Goal: Navigation & Orientation: Find specific page/section

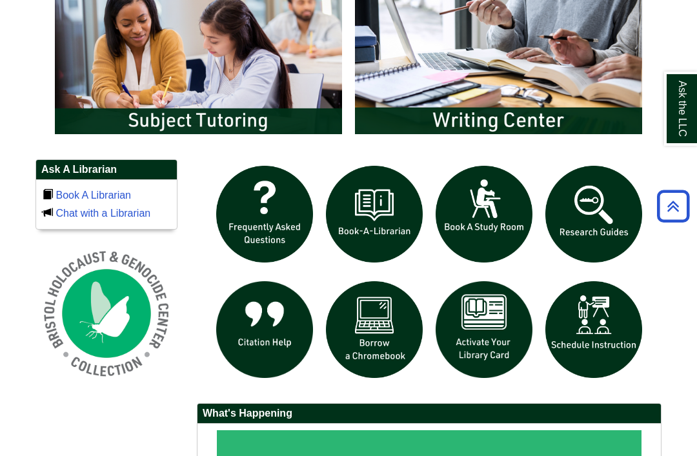
scroll to position [743, 0]
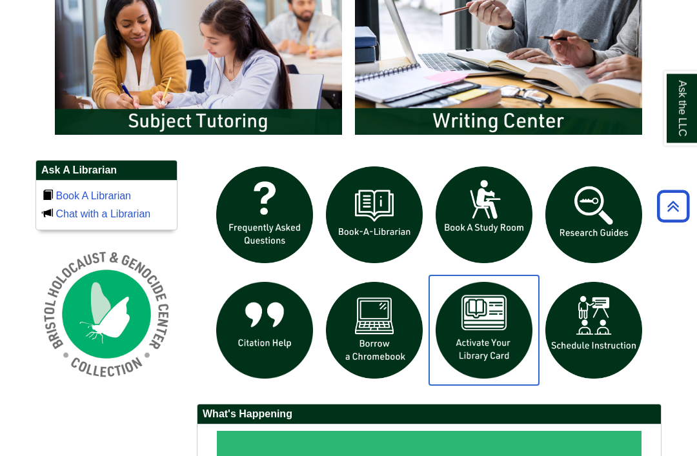
click at [506, 381] on img "slideshow" at bounding box center [484, 331] width 110 height 110
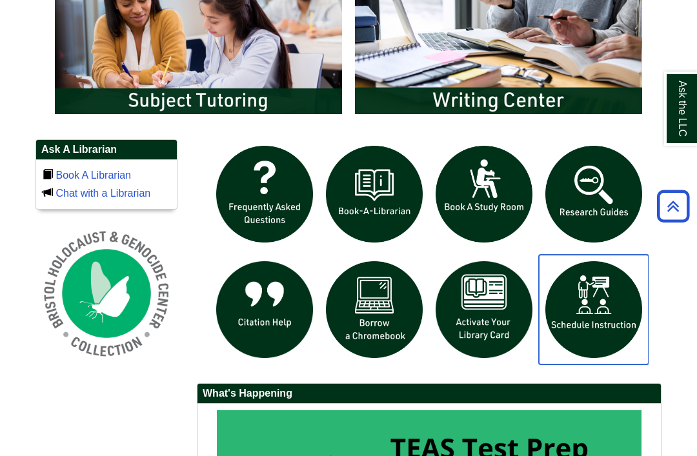
click at [624, 329] on img "slideshow" at bounding box center [594, 310] width 110 height 110
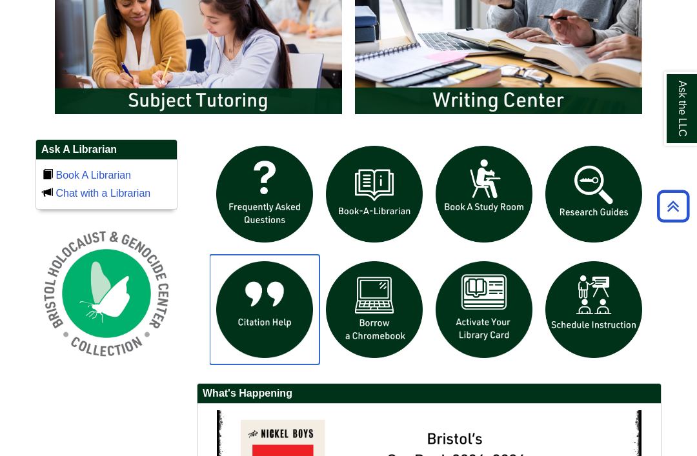
click at [297, 360] on img "slideshow" at bounding box center [265, 310] width 110 height 110
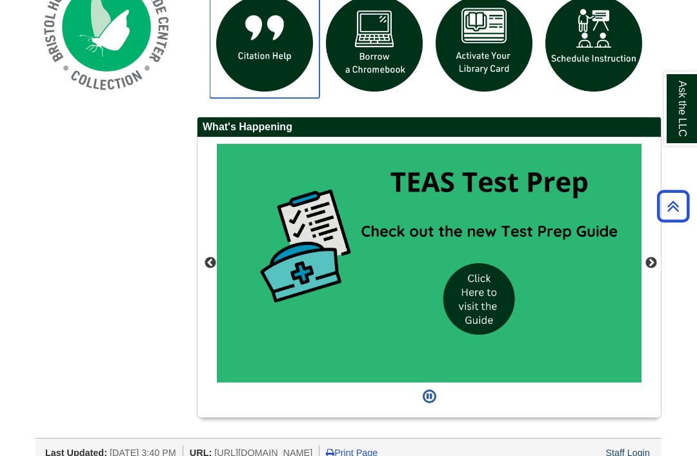
scroll to position [1038, 0]
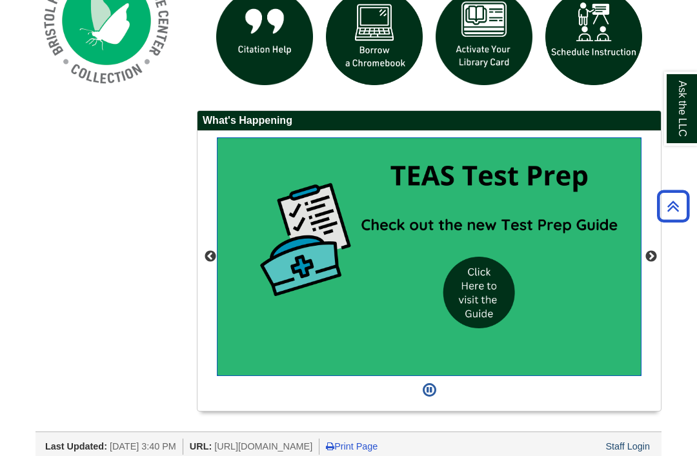
click at [492, 328] on img "slideshow" at bounding box center [429, 257] width 425 height 239
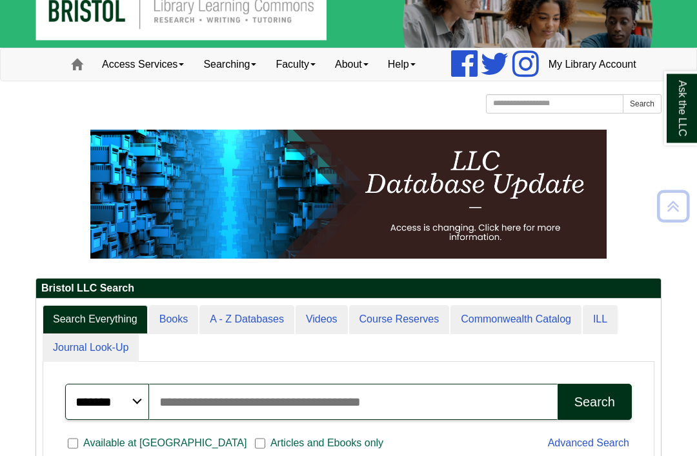
scroll to position [0, 0]
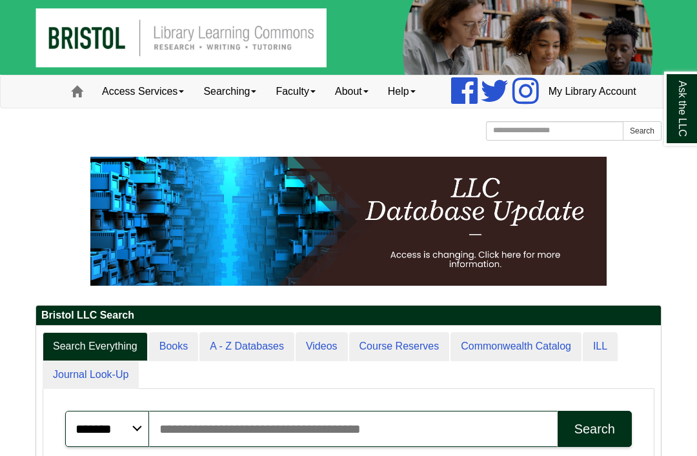
click at [491, 286] on img at bounding box center [348, 221] width 517 height 129
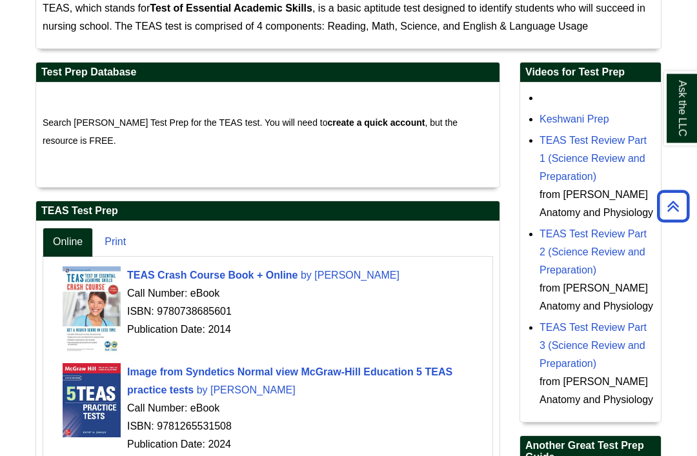
scroll to position [223, 0]
click at [14, 225] on body "Skip to Main Content Toggle navigation Home Access Services Access Services Pol…" at bounding box center [348, 269] width 697 height 985
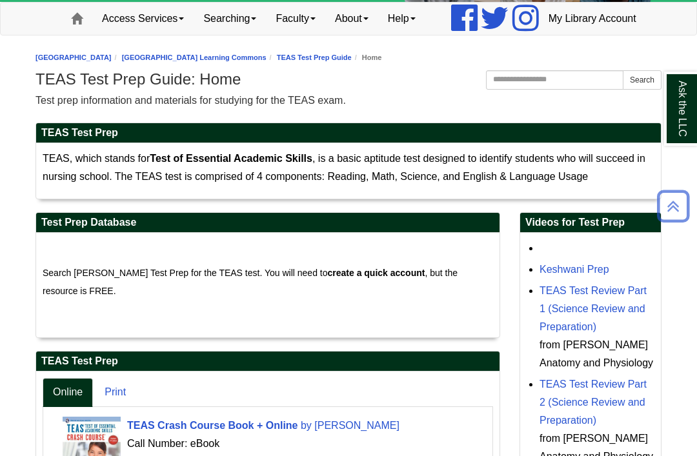
scroll to position [70, 0]
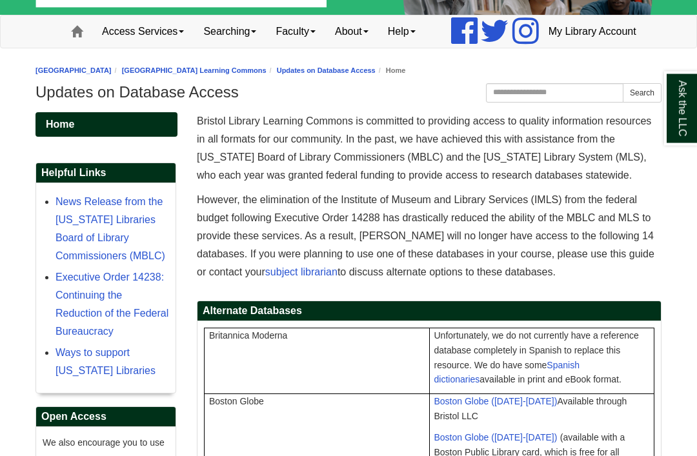
scroll to position [70, 0]
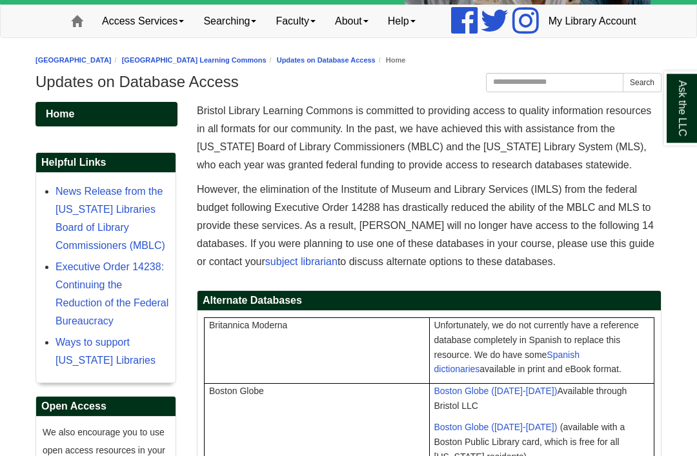
click at [142, 224] on link "News Release from the Massachusetts Libraries Board of Library Commissioners (M…" at bounding box center [111, 219] width 110 height 65
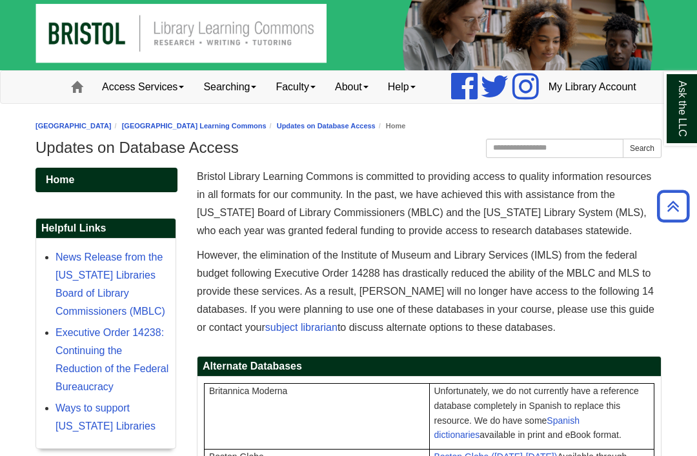
scroll to position [0, 0]
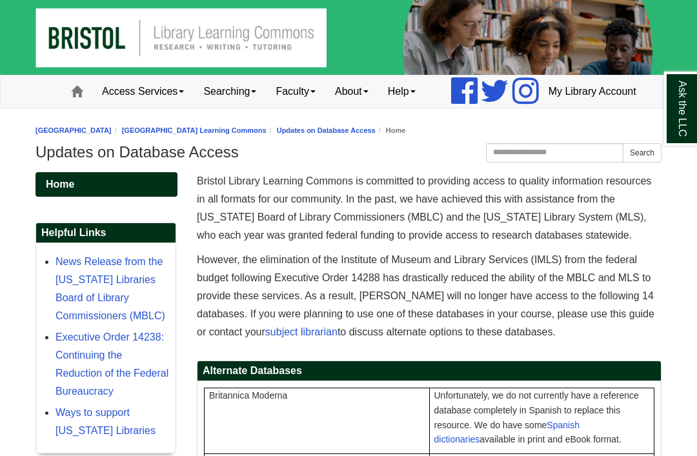
click at [276, 108] on link "Faculty" at bounding box center [295, 92] width 59 height 32
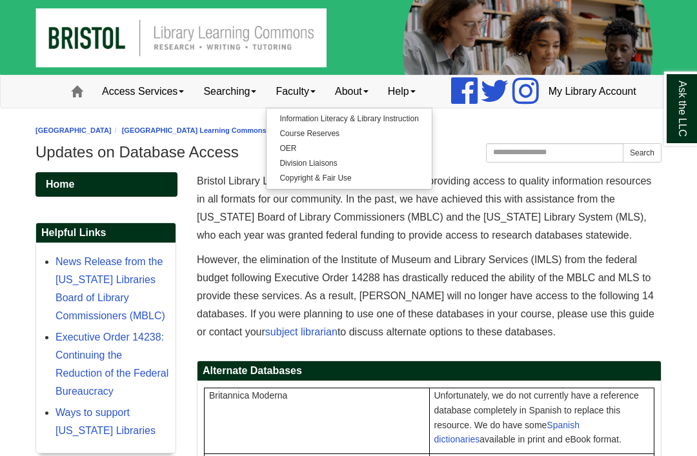
click at [214, 108] on link "Searching" at bounding box center [230, 92] width 72 height 32
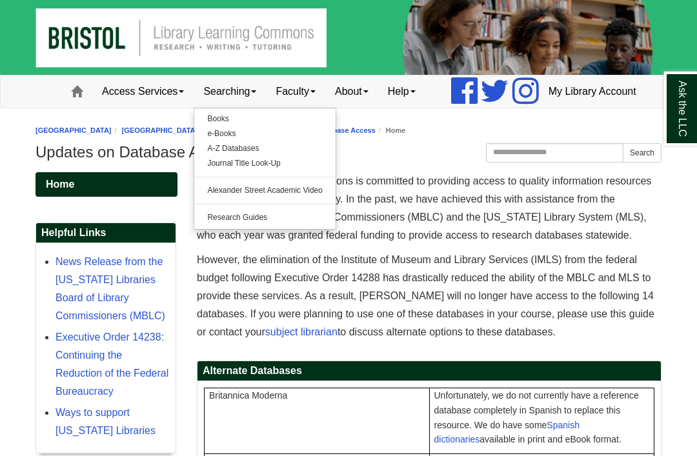
click at [146, 108] on link "Access Services" at bounding box center [142, 92] width 101 height 32
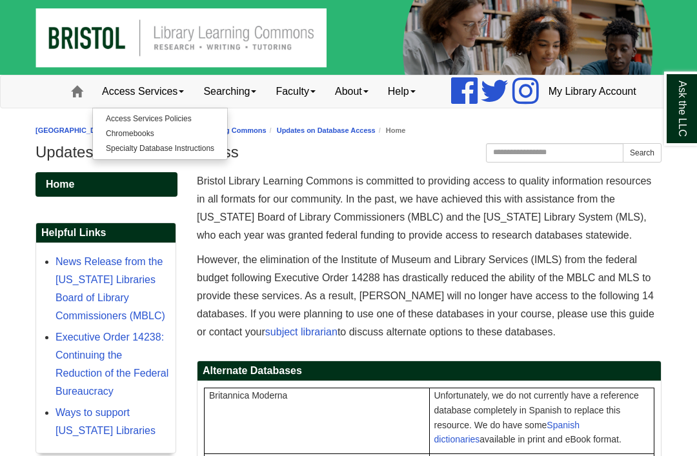
click at [112, 141] on link "Chromebooks" at bounding box center [160, 134] width 134 height 15
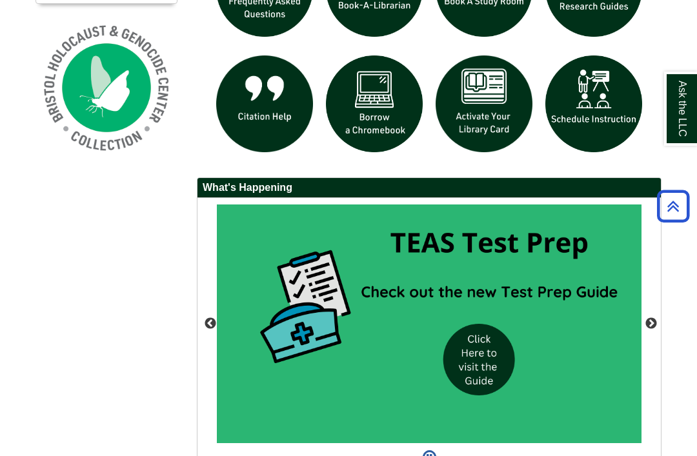
scroll to position [1038, 0]
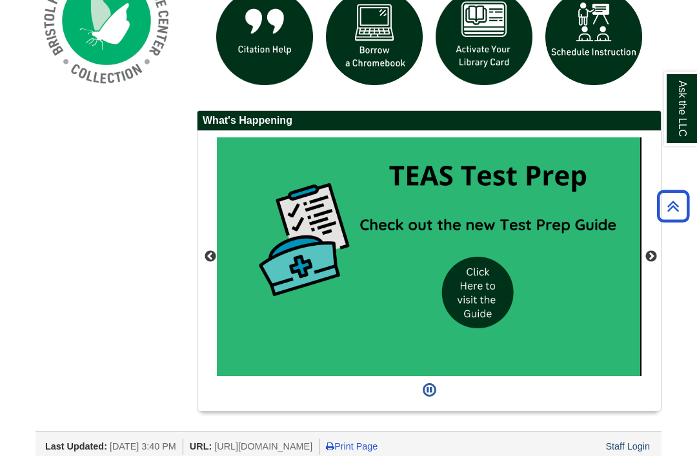
click at [657, 263] on button "Next" at bounding box center [651, 257] width 13 height 13
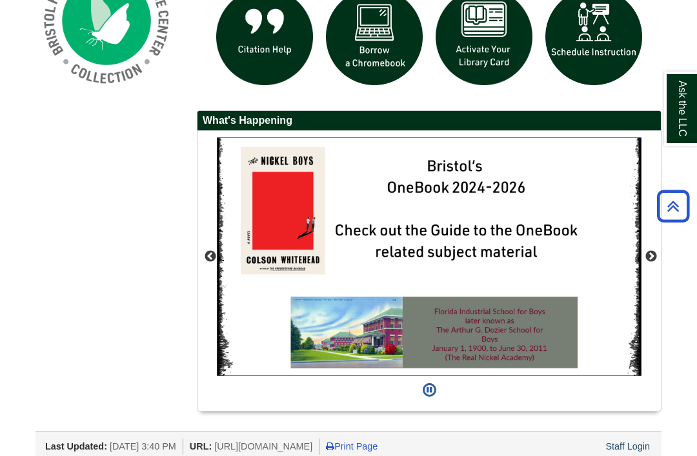
click at [385, 376] on img "This box contains rotating images" at bounding box center [429, 257] width 425 height 239
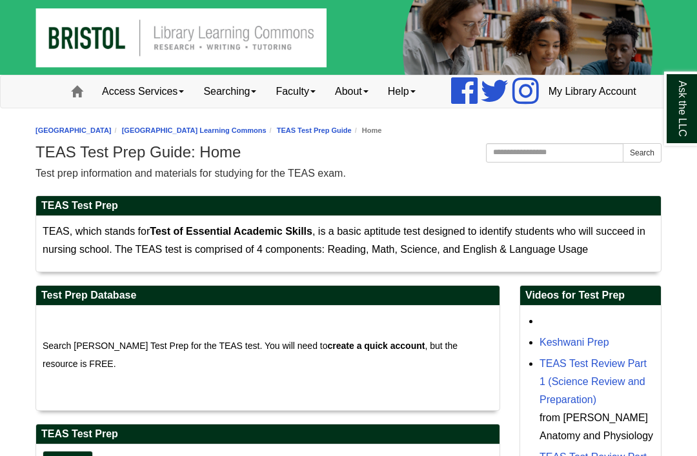
click at [143, 108] on link "Access Services" at bounding box center [142, 92] width 101 height 32
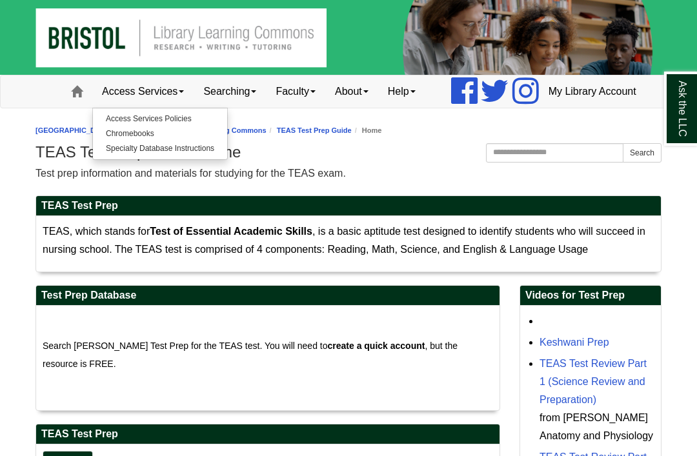
click at [159, 156] on link "Specialty Database Instructions" at bounding box center [160, 148] width 134 height 15
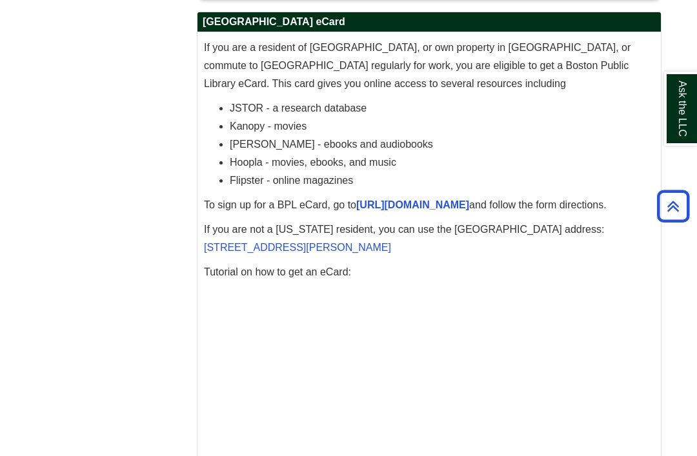
scroll to position [4077, 0]
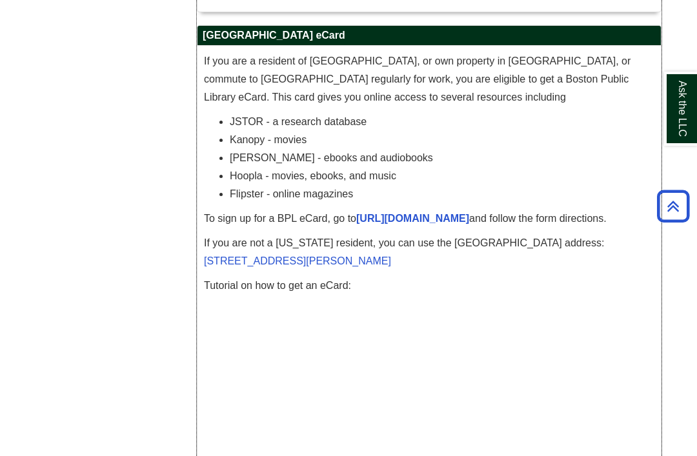
click at [596, 340] on p at bounding box center [429, 406] width 451 height 209
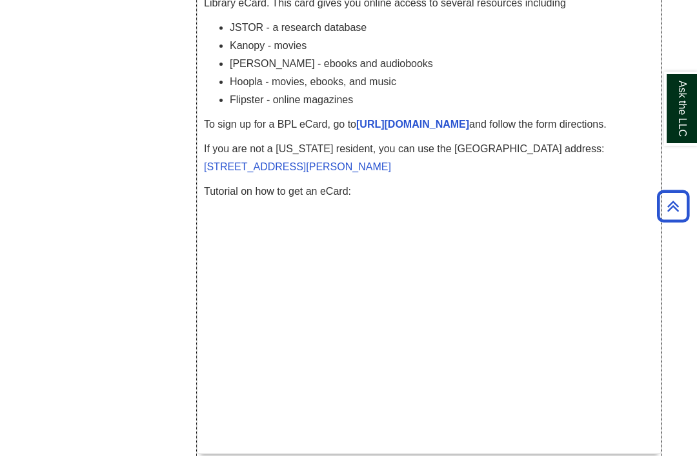
scroll to position [4193, 0]
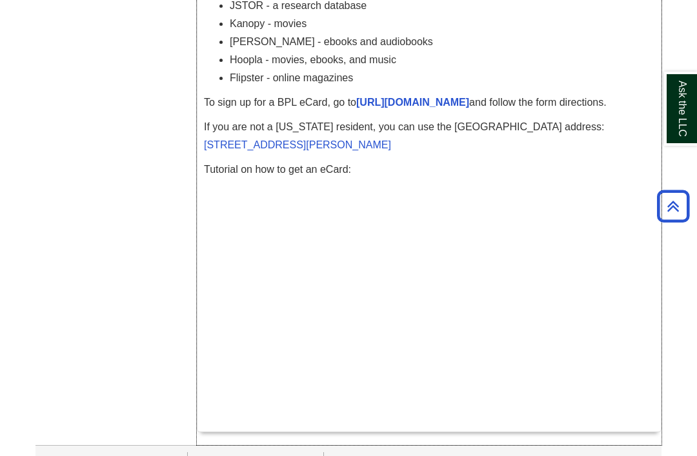
click at [460, 108] on link "[URL][DOMAIN_NAME]" at bounding box center [412, 102] width 113 height 11
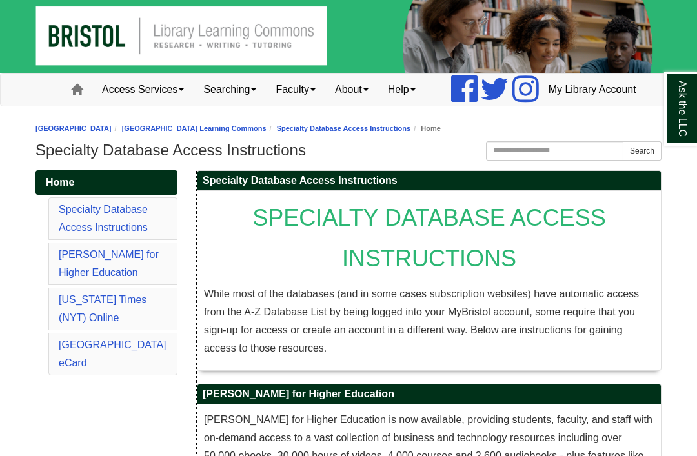
scroll to position [0, 0]
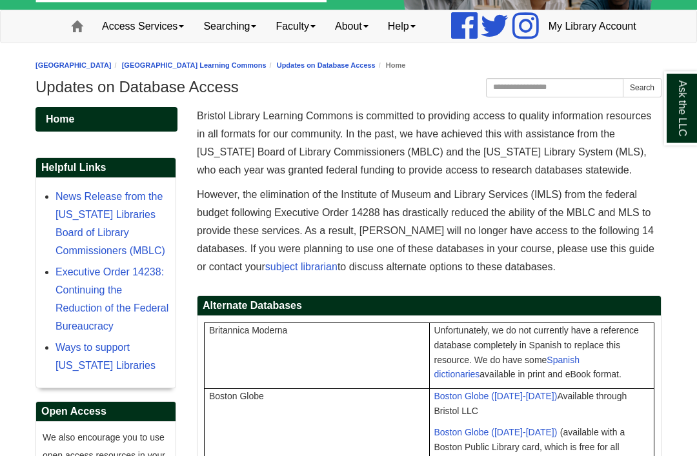
scroll to position [66, 0]
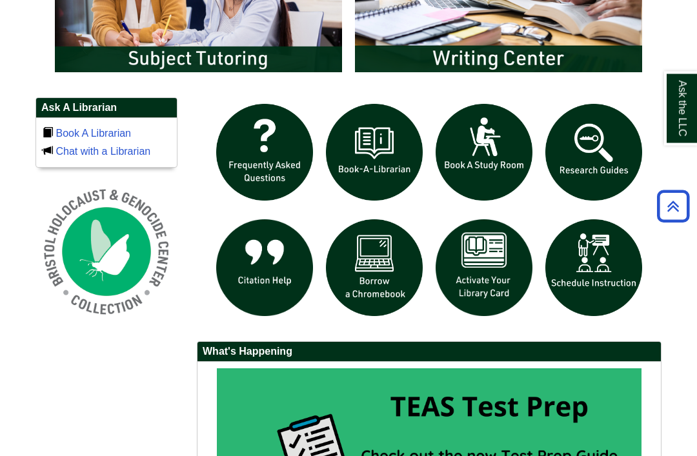
scroll to position [808, 0]
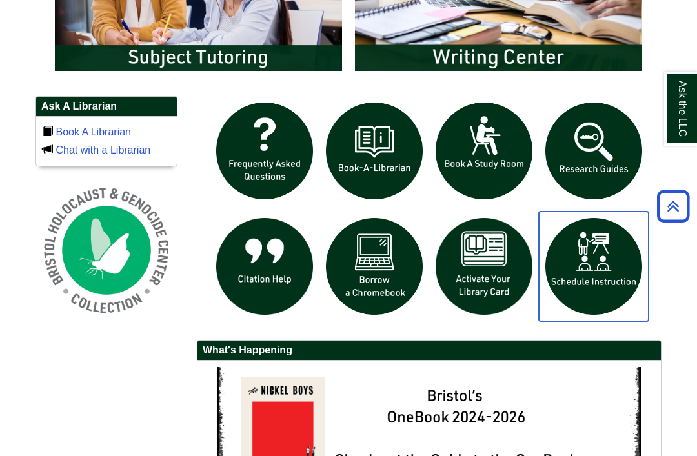
click at [607, 306] on img "slideshow" at bounding box center [594, 267] width 110 height 110
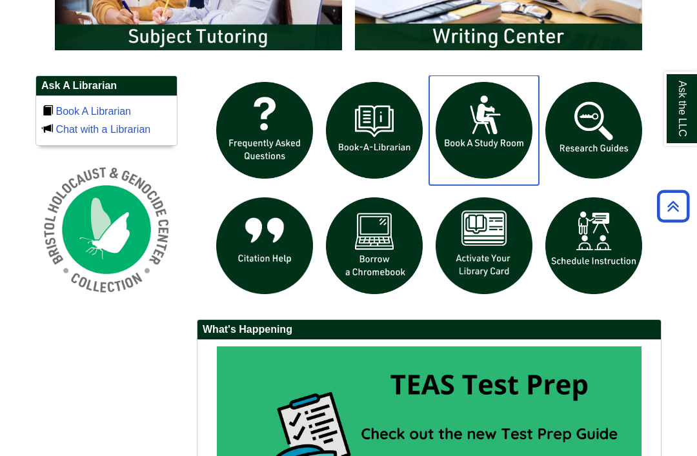
click at [494, 150] on img "slideshow" at bounding box center [484, 131] width 110 height 110
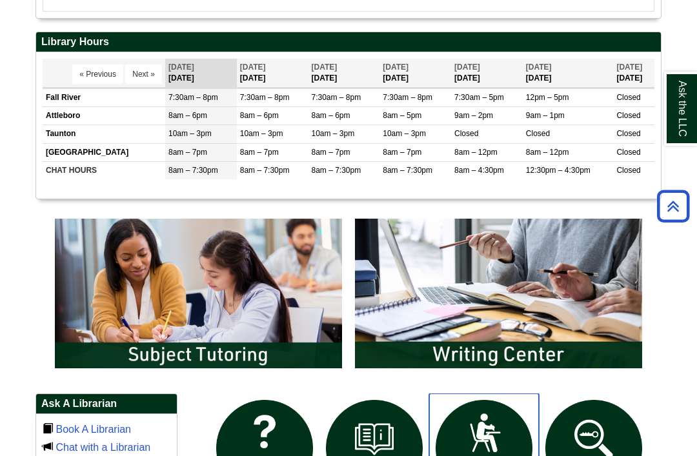
scroll to position [506, 0]
